Goal: Information Seeking & Learning: Learn about a topic

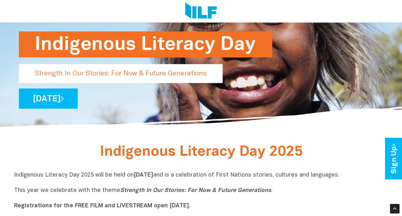
scroll to position [58, 0]
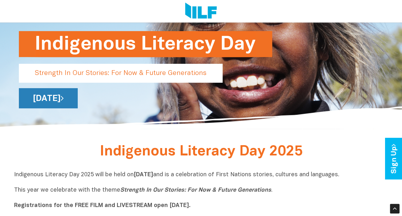
click at [78, 99] on link "[DATE]" at bounding box center [48, 98] width 59 height 20
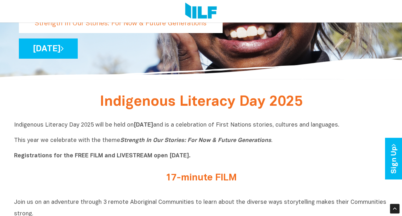
scroll to position [108, 0]
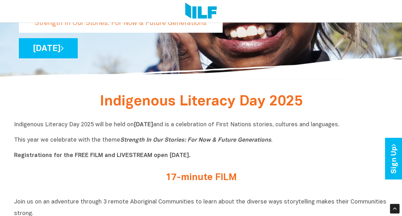
drag, startPoint x: 200, startPoint y: 127, endPoint x: 137, endPoint y: 124, distance: 63.8
click at [137, 124] on b "[DATE]" at bounding box center [144, 124] width 20 height 5
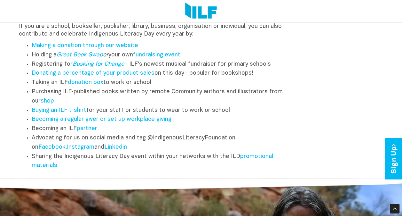
scroll to position [792, 0]
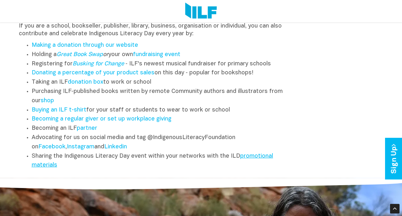
click at [261, 161] on link "promotional materials" at bounding box center [153, 160] width 242 height 15
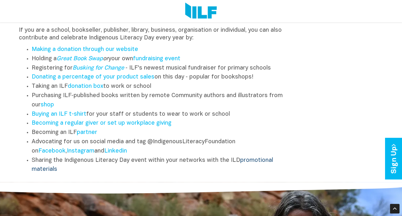
scroll to position [787, 0]
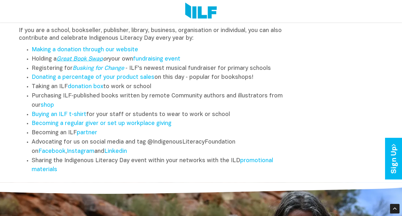
click at [93, 62] on link "Great Book Swap" at bounding box center [80, 58] width 46 height 5
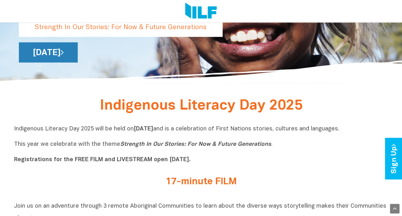
scroll to position [104, 0]
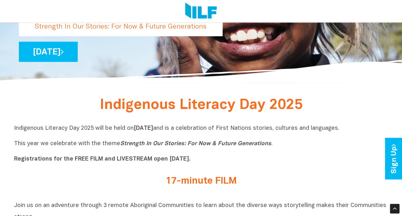
click at [231, 131] on p "Indigenous Literacy Day 2025 will be held [DATE][DATE] and is a celebration of …" at bounding box center [201, 144] width 374 height 38
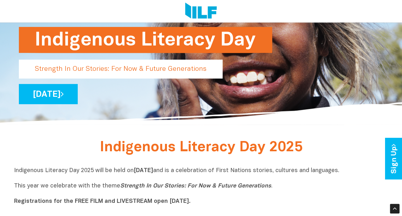
scroll to position [0, 0]
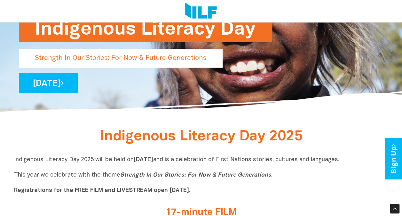
scroll to position [71, 0]
